Goal: Transaction & Acquisition: Book appointment/travel/reservation

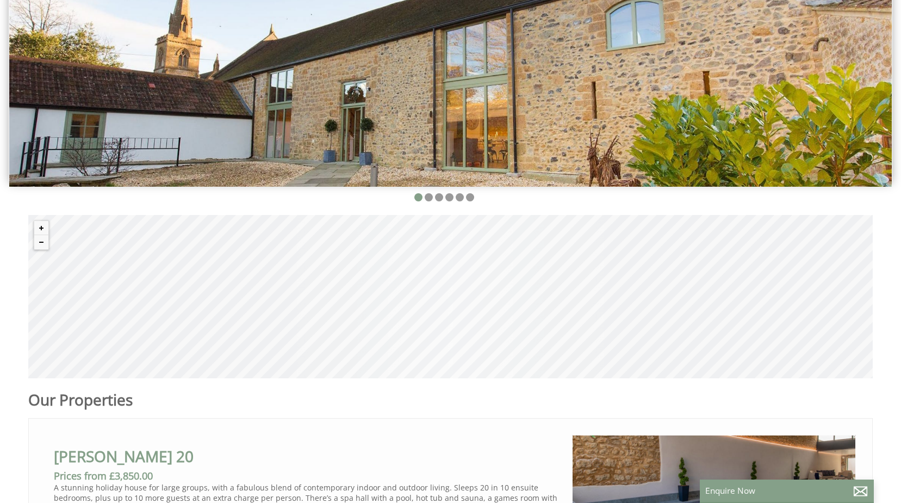
scroll to position [272, 0]
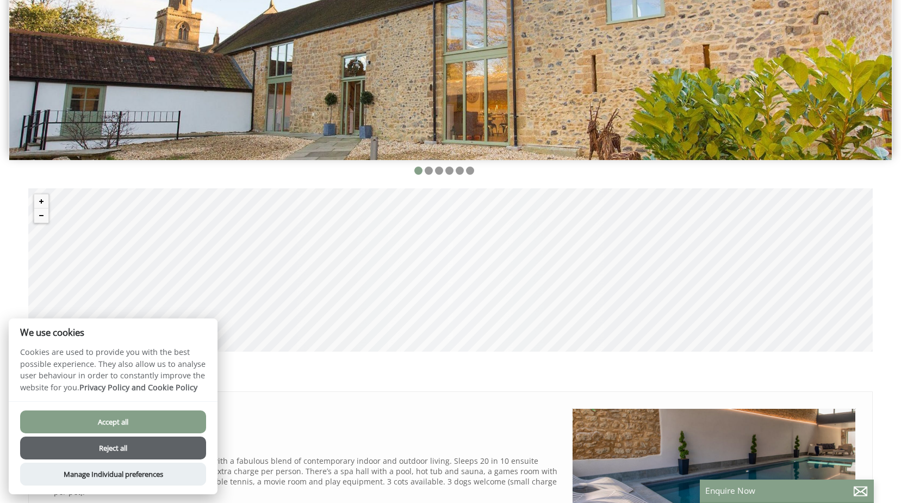
click at [131, 425] on button "Accept all" at bounding box center [113, 421] width 186 height 23
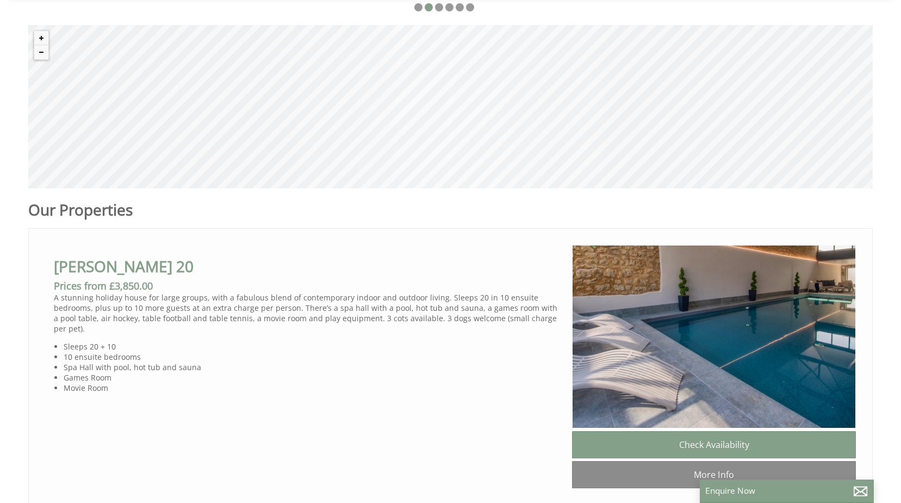
scroll to position [490, 0]
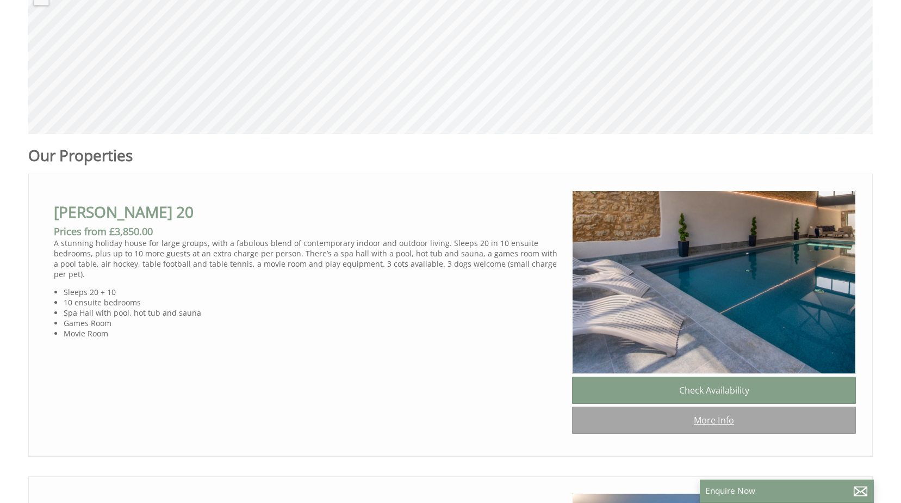
click at [744, 430] on link "More Info" at bounding box center [714, 419] width 284 height 27
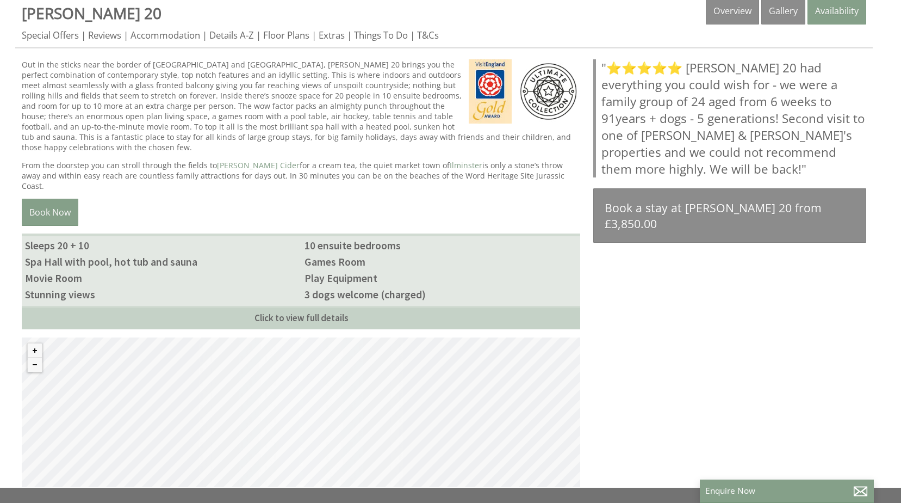
scroll to position [490, 0]
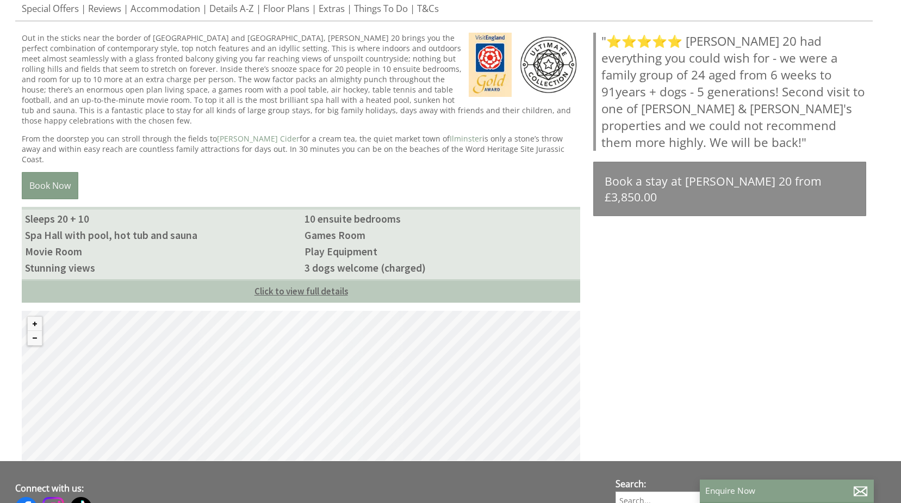
click at [255, 279] on link "Click to view full details" at bounding box center [301, 290] width 559 height 23
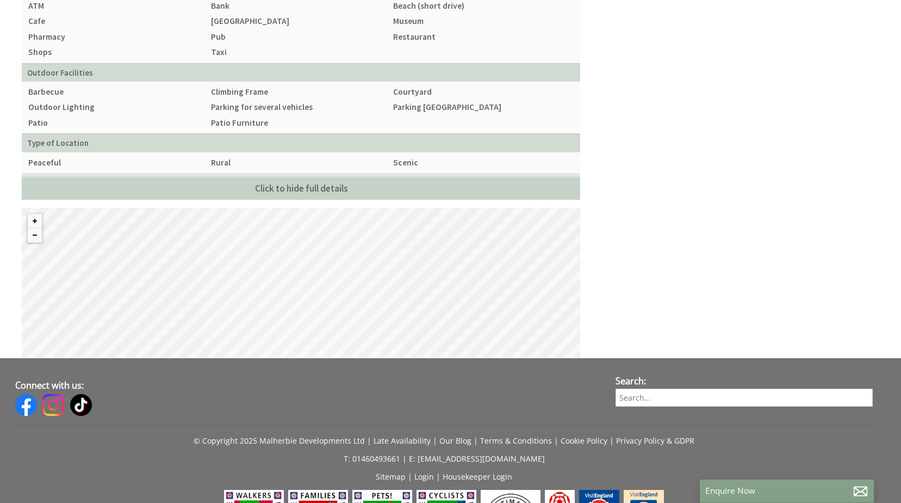
scroll to position [1412, 0]
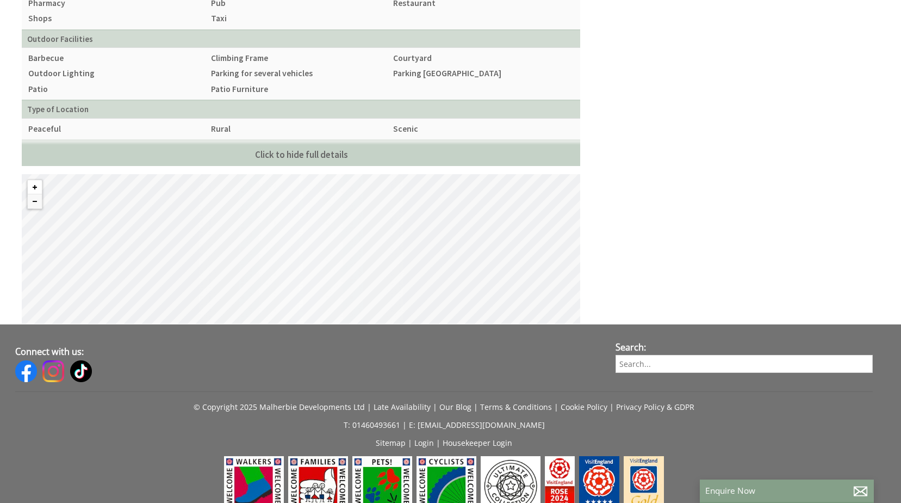
click at [35, 180] on button "Zoom in" at bounding box center [35, 187] width 14 height 14
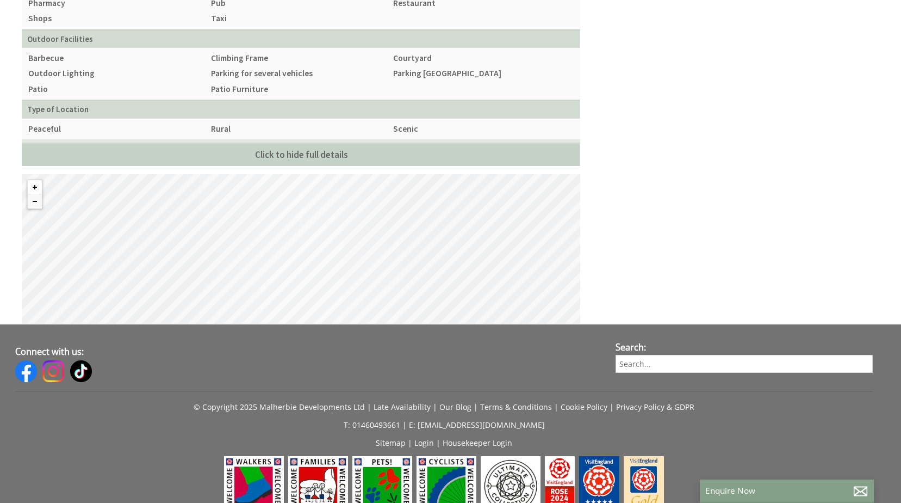
click at [35, 180] on button "Zoom in" at bounding box center [35, 187] width 14 height 14
drag, startPoint x: 226, startPoint y: 249, endPoint x: 313, endPoint y: 230, distance: 89.1
click at [313, 230] on div "© MapTiler © OpenStreetMap contributors" at bounding box center [301, 249] width 559 height 150
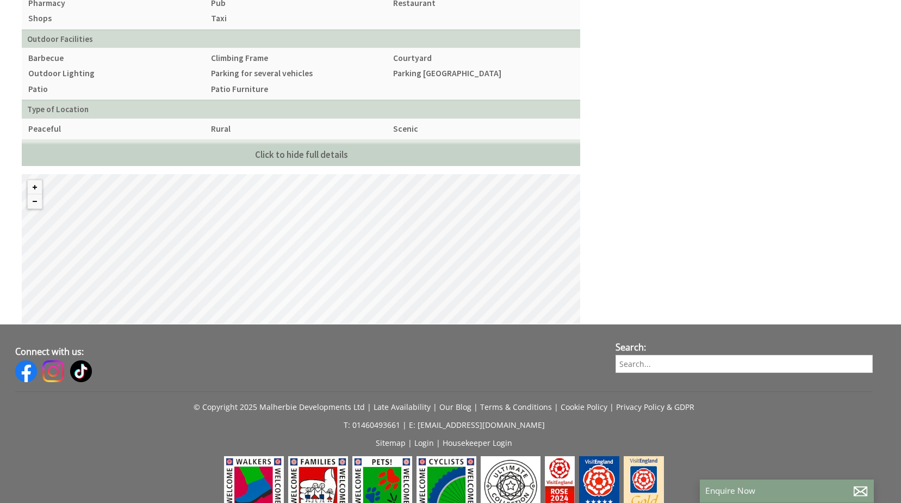
drag, startPoint x: 246, startPoint y: 236, endPoint x: 304, endPoint y: 224, distance: 59.0
click at [304, 224] on div "© MapTiler © OpenStreetMap contributors" at bounding box center [301, 249] width 559 height 150
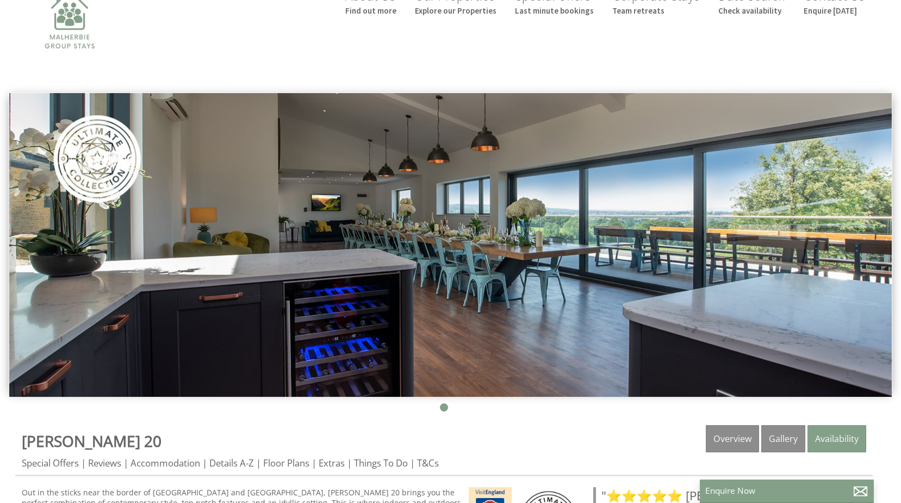
scroll to position [54, 0]
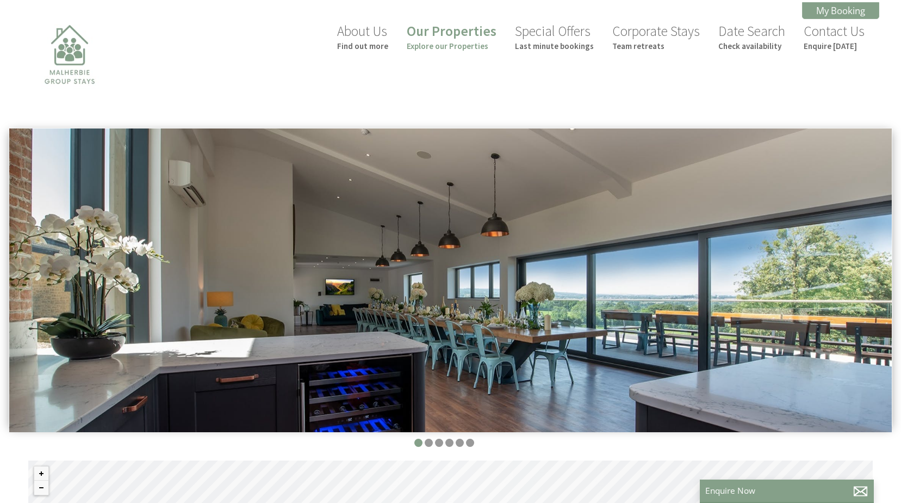
click at [854, 286] on img at bounding box center [450, 279] width 883 height 303
click at [64, 289] on img at bounding box center [450, 279] width 883 height 303
click at [426, 443] on li at bounding box center [429, 442] width 8 height 8
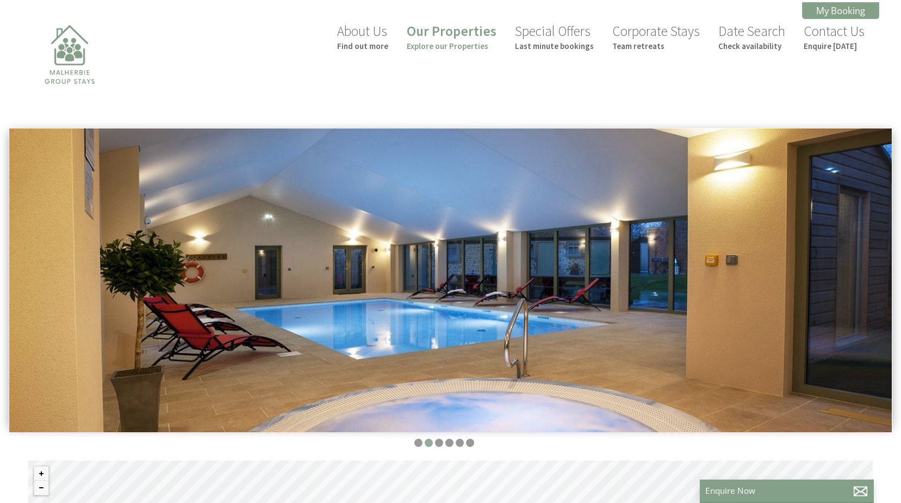
click at [431, 443] on li at bounding box center [429, 442] width 8 height 8
click at [437, 444] on li at bounding box center [439, 442] width 8 height 8
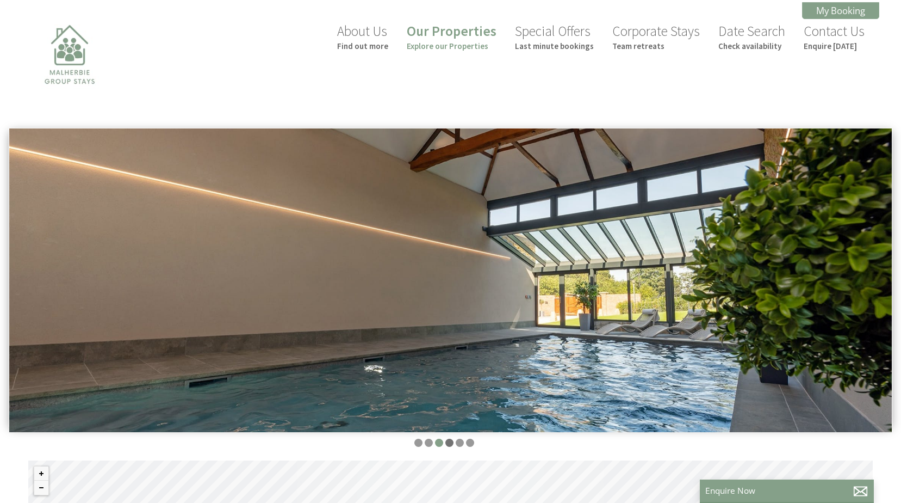
click at [449, 445] on li at bounding box center [449, 442] width 8 height 8
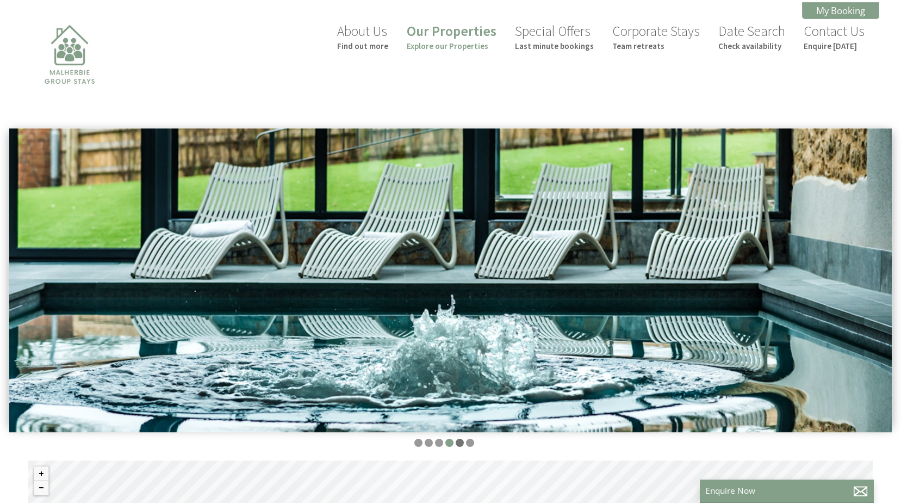
click at [459, 444] on li at bounding box center [460, 442] width 8 height 8
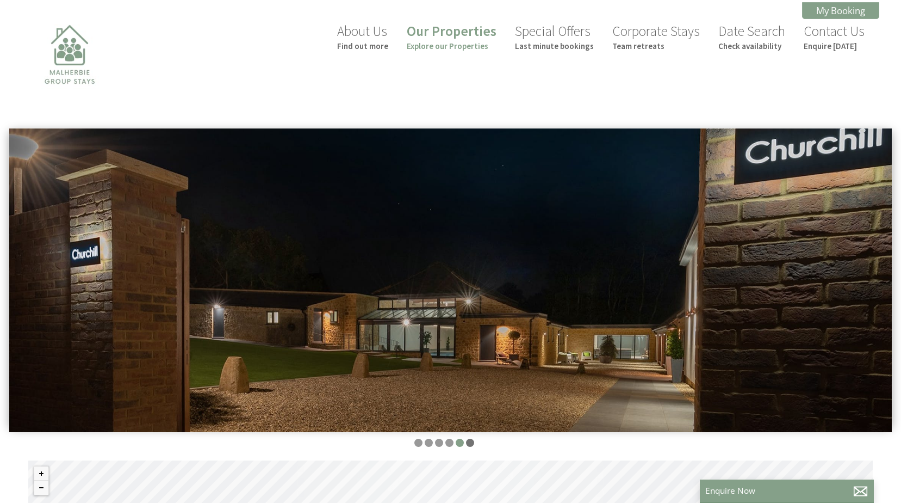
click at [467, 443] on li at bounding box center [470, 442] width 8 height 8
